Goal: Information Seeking & Learning: Compare options

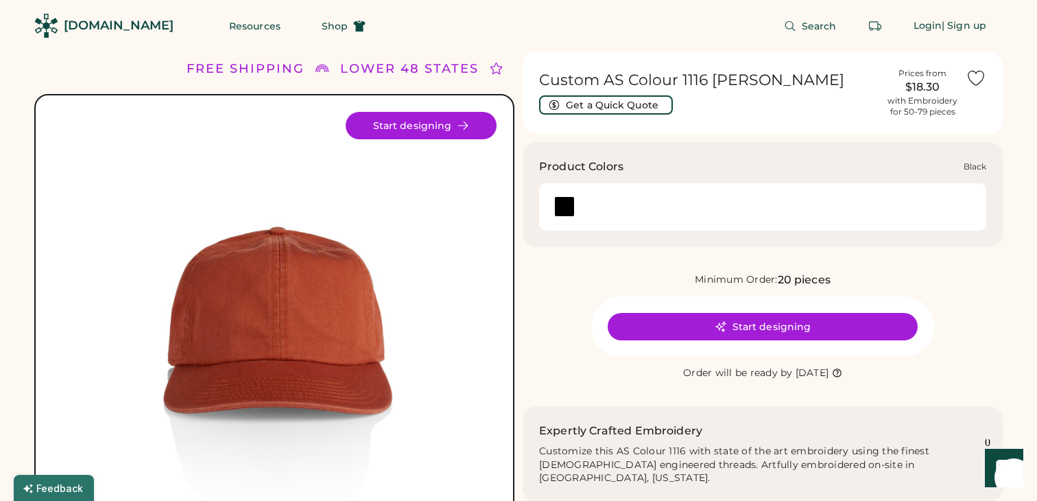
click at [562, 208] on div at bounding box center [564, 206] width 21 height 21
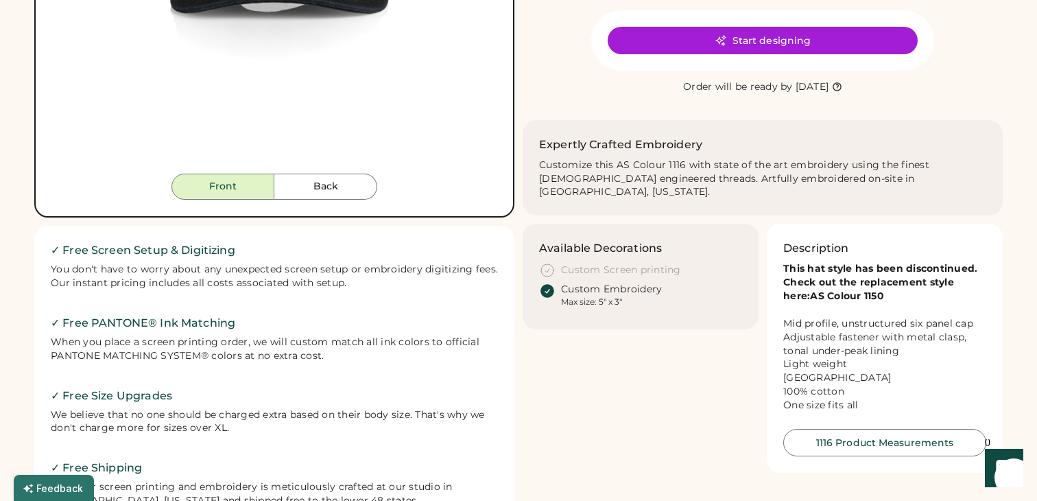
scroll to position [387, 0]
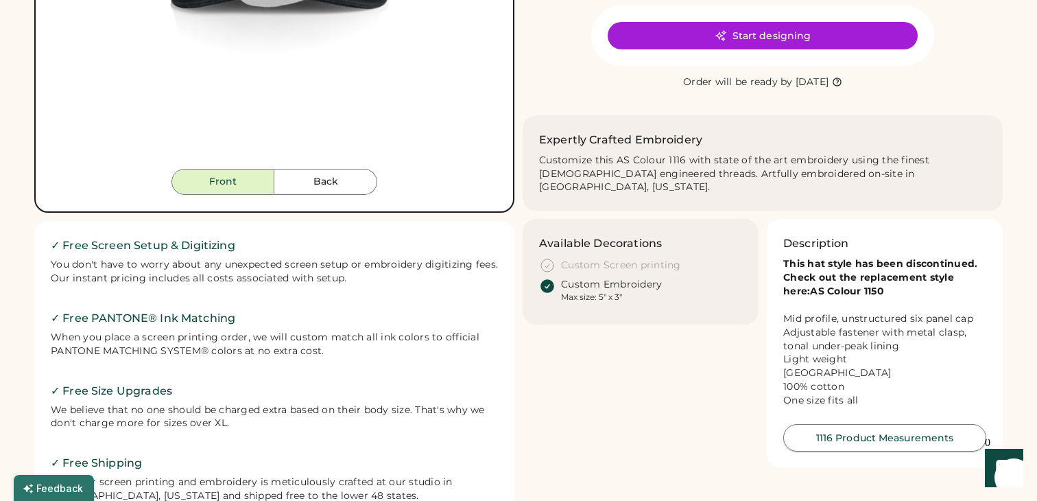
click at [839, 424] on button "1116 Product Measurements" at bounding box center [884, 437] width 203 height 27
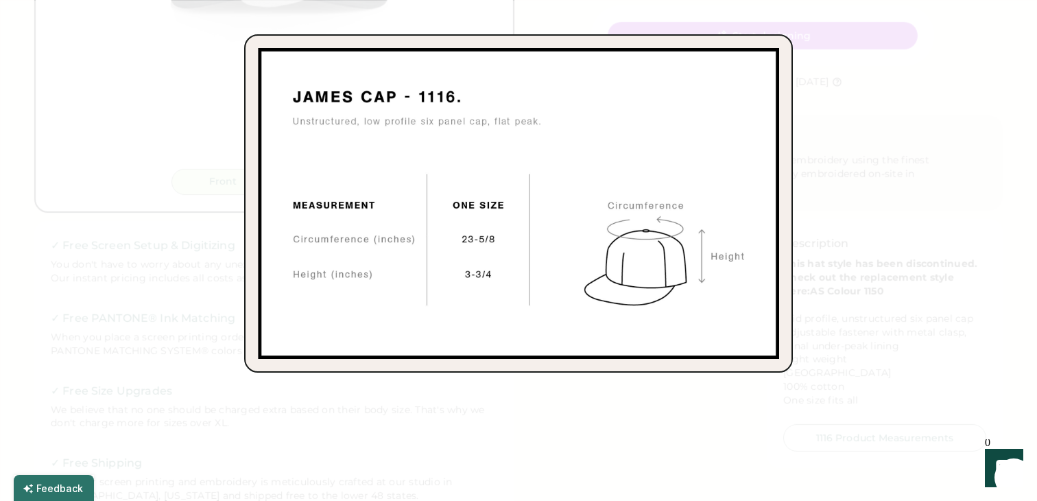
click at [852, 322] on div at bounding box center [518, 250] width 1037 height 501
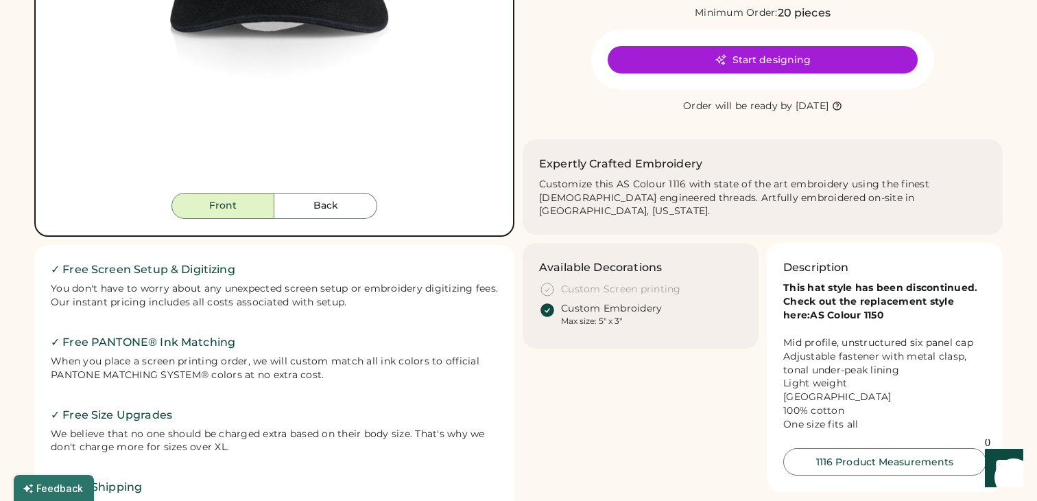
scroll to position [370, 0]
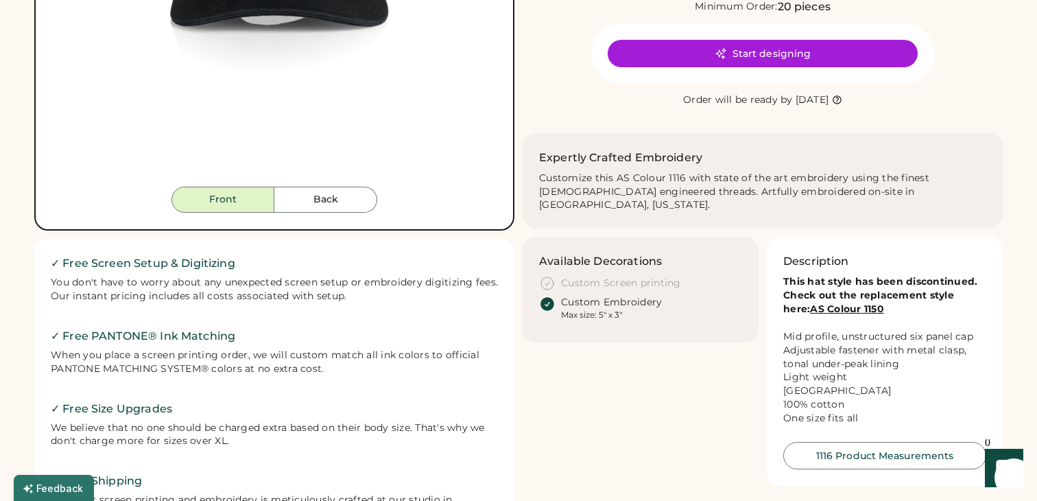
click at [810, 302] on strong "AS Colour 1150" at bounding box center [847, 308] width 74 height 12
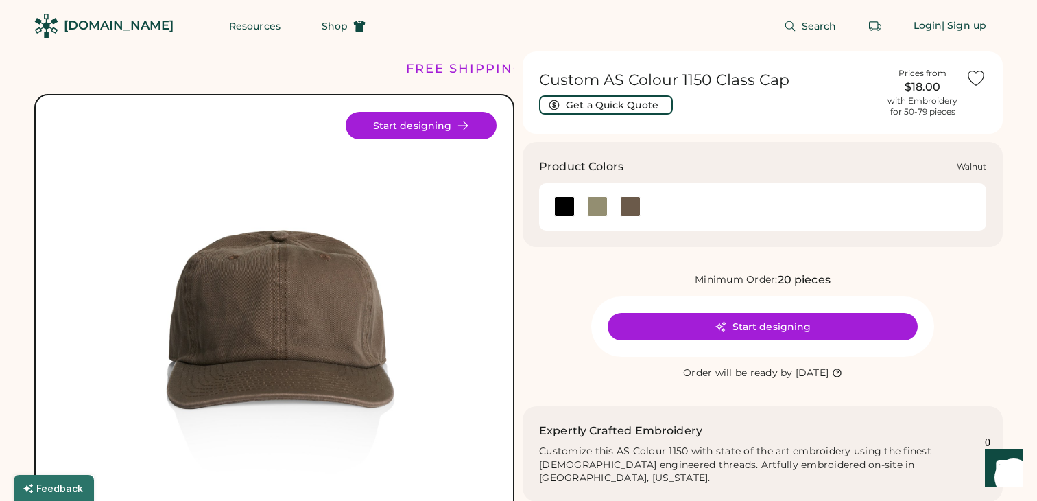
click at [623, 208] on div at bounding box center [630, 206] width 21 height 21
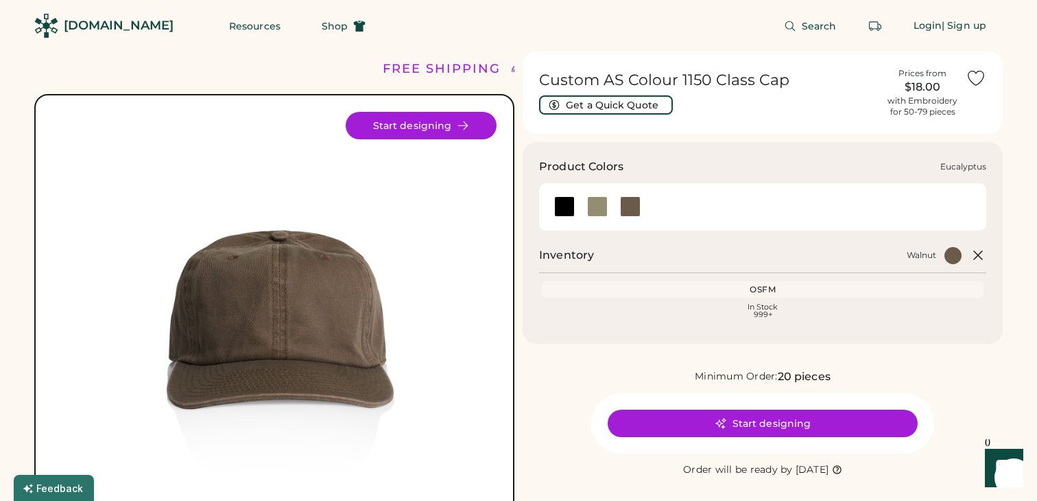
click at [599, 207] on div at bounding box center [597, 206] width 21 height 21
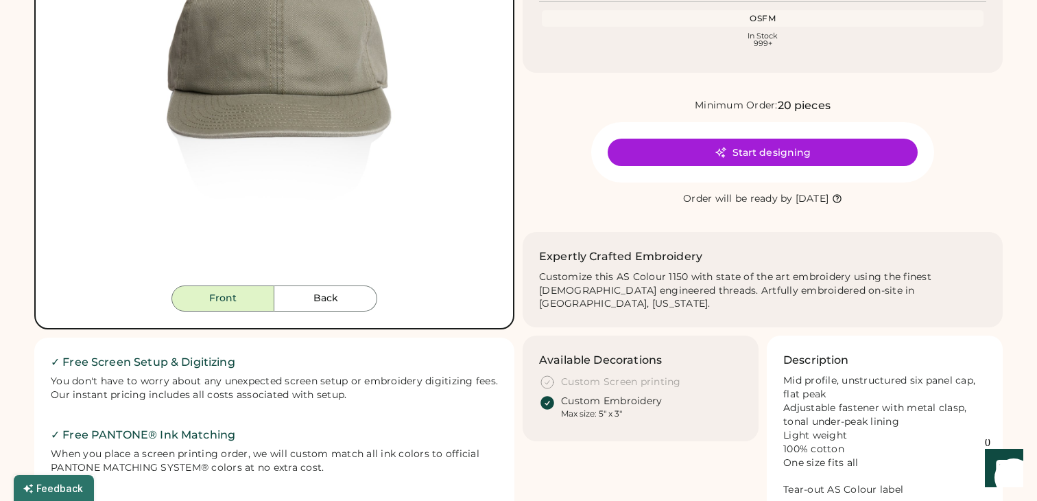
scroll to position [299, 0]
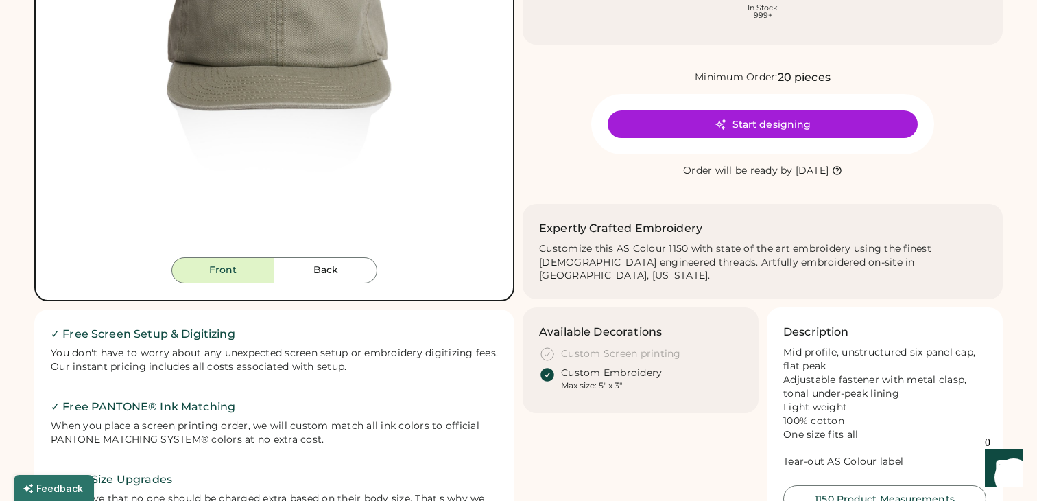
click at [300, 290] on div "Front Back Start designing" at bounding box center [274, 48] width 480 height 506
click at [308, 278] on button "Back" at bounding box center [325, 270] width 103 height 26
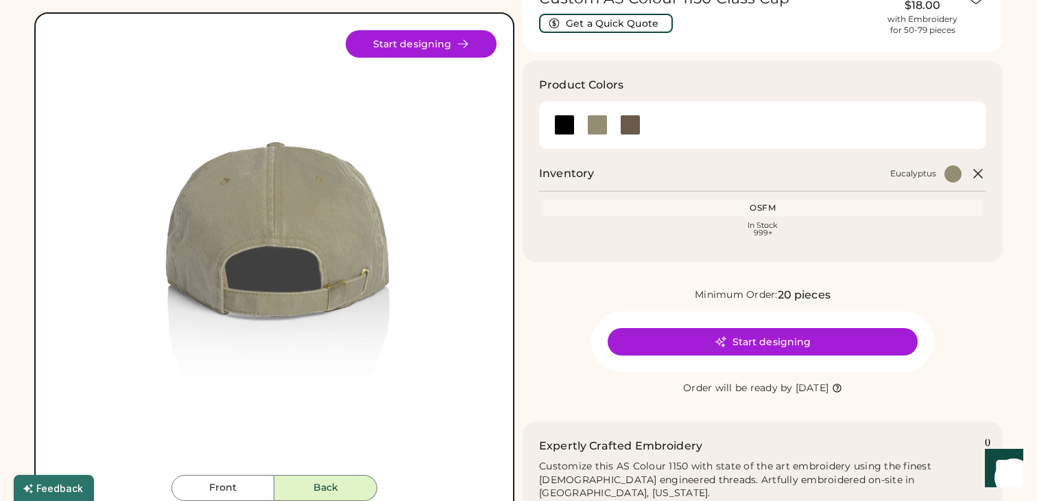
scroll to position [81, 0]
